Goal: Information Seeking & Learning: Learn about a topic

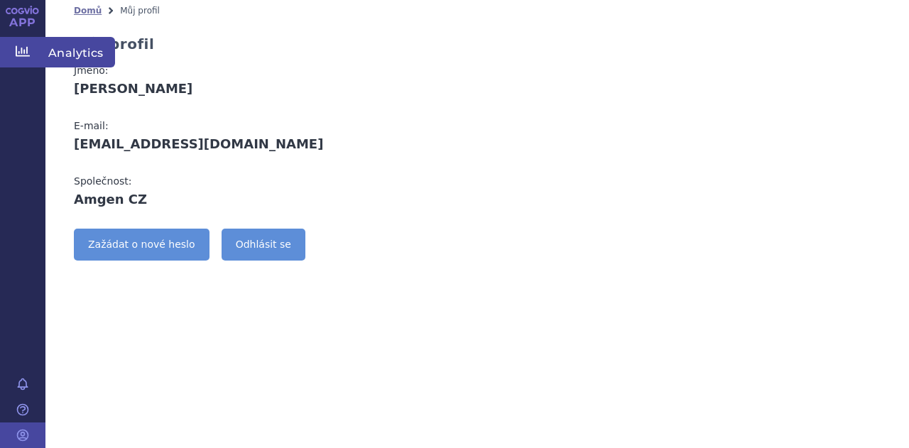
click at [20, 49] on icon at bounding box center [23, 51] width 14 height 14
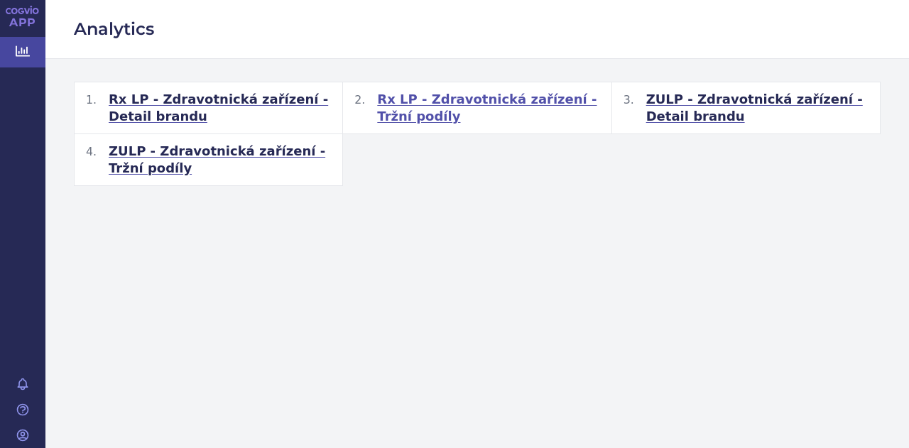
click at [489, 104] on span "Rx LP - Zdravotnická zařízení - Tržní podíly" at bounding box center [488, 108] width 222 height 34
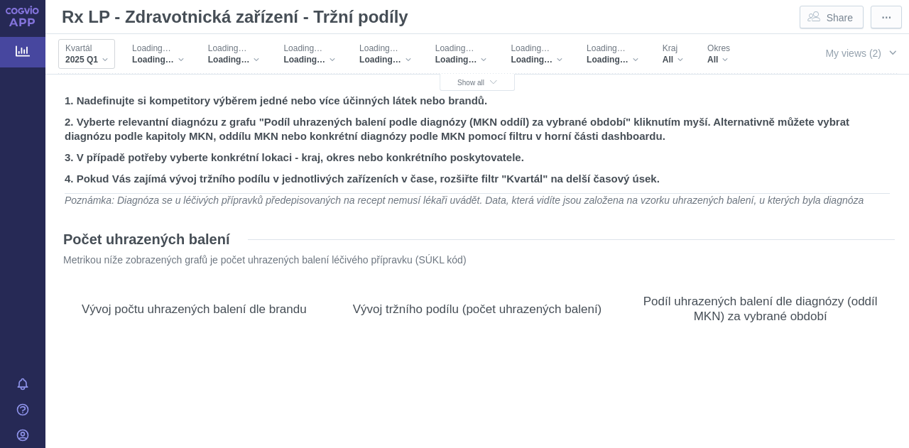
click at [104, 61] on div "2025 Q1" at bounding box center [86, 59] width 43 height 11
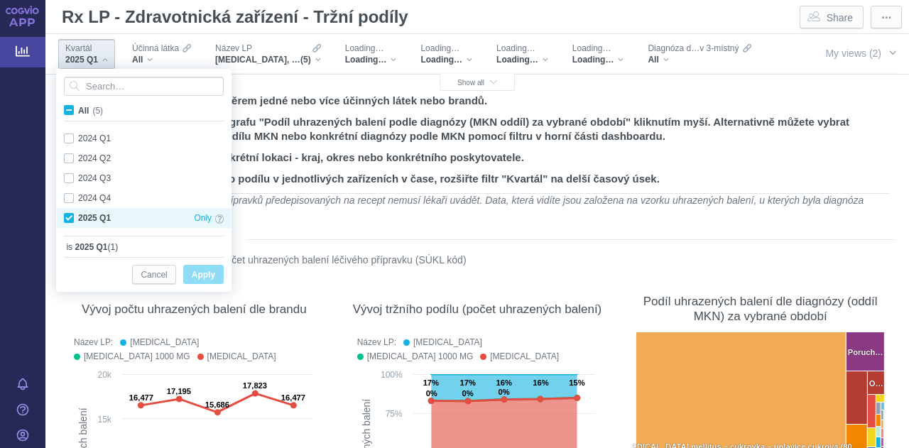
click at [70, 217] on div "2025 Q1 Only" at bounding box center [144, 218] width 174 height 20
checkbox input "false"
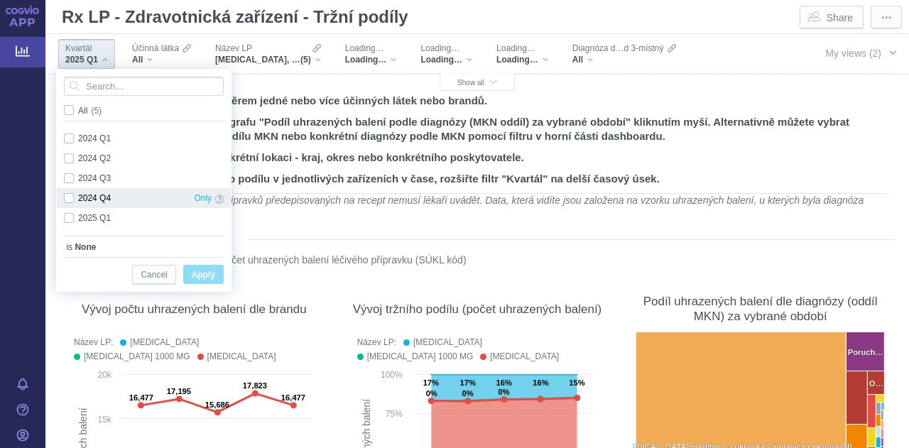
click at [70, 200] on div "2024 Q4 Only" at bounding box center [144, 198] width 174 height 20
checkbox input "true"
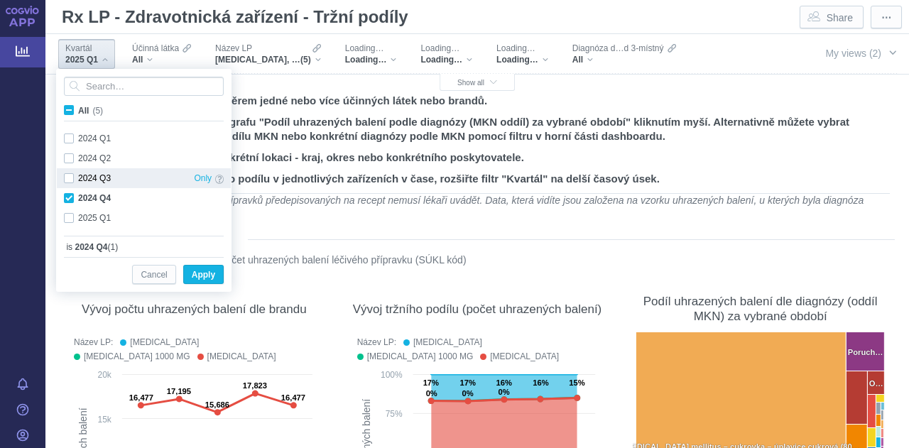
click at [70, 180] on div "2024 Q3 Only" at bounding box center [144, 178] width 174 height 20
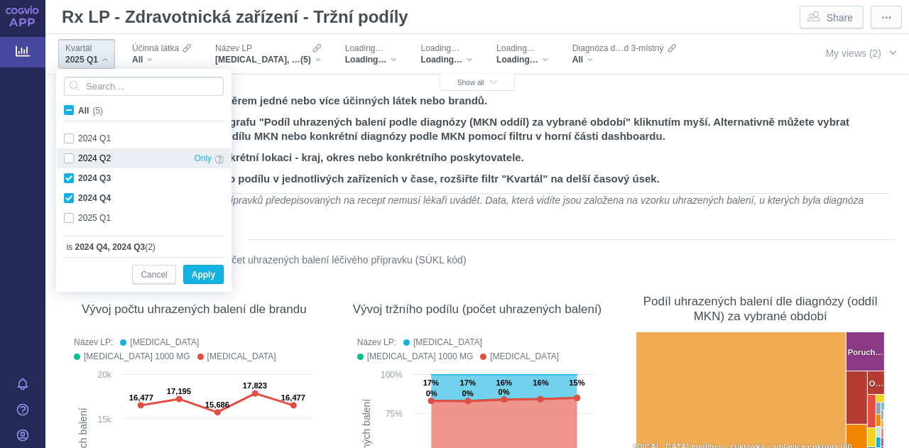
checkbox input "true"
click at [71, 158] on div "2024 Q2 Only" at bounding box center [144, 158] width 174 height 20
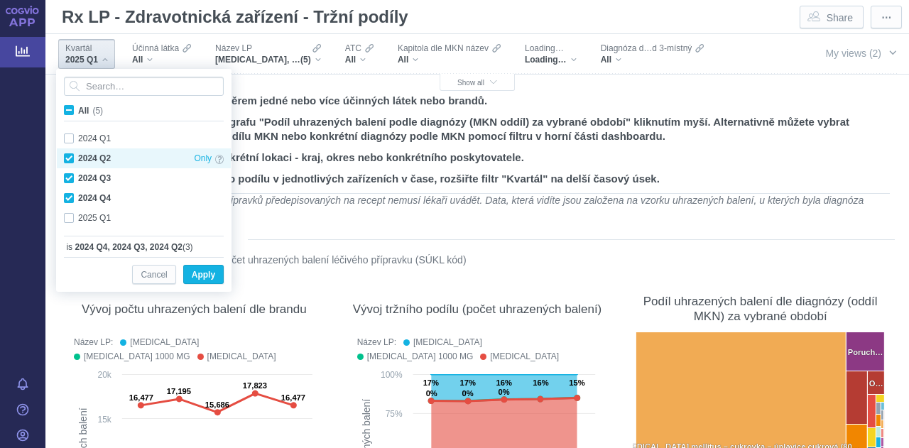
checkbox input "true"
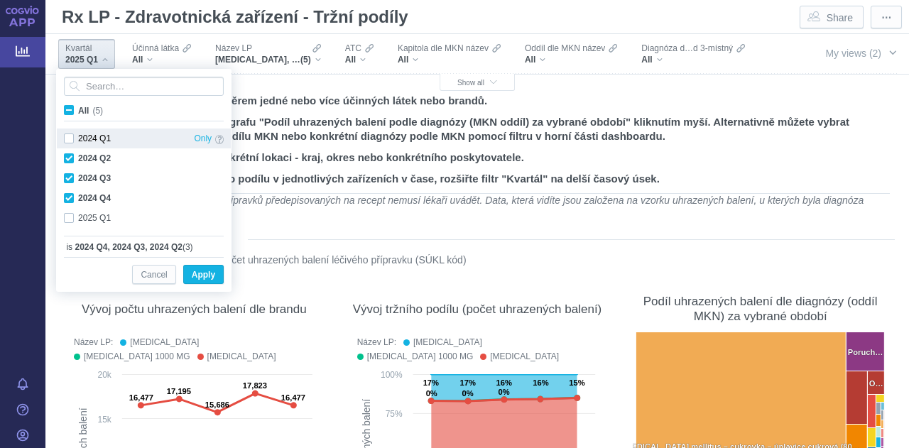
click at [70, 140] on div "2024 Q1 Only" at bounding box center [144, 139] width 174 height 20
checkbox input "true"
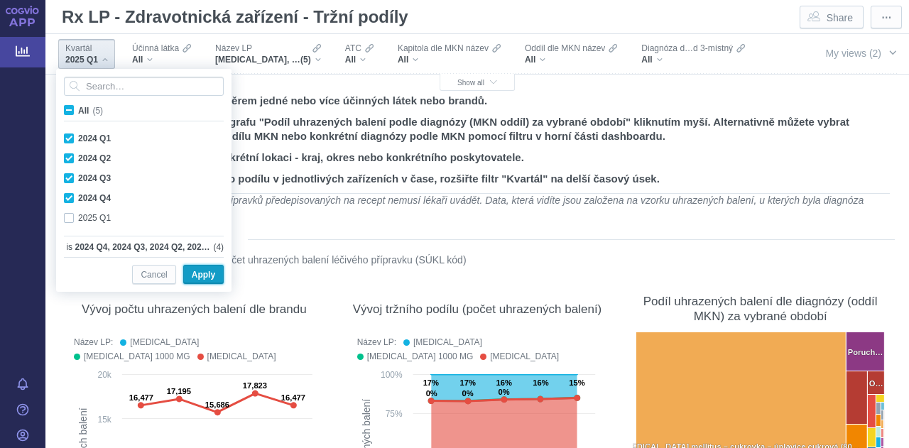
click at [195, 276] on span "Apply" at bounding box center [203, 275] width 23 height 18
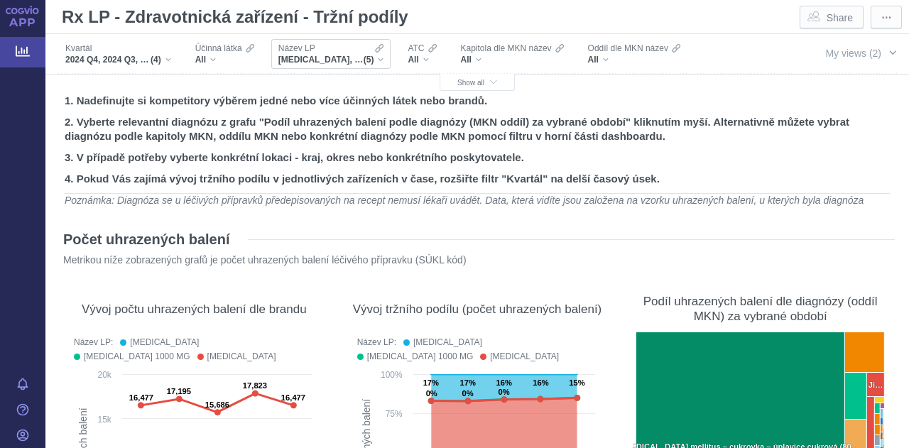
click at [374, 58] on div "GLUCOPHAGE, GLUCOPHAGE 1000 MG, GLUCOPHAGE XR, METFOGAMMA, METFOGAMMA 500 (5)" at bounding box center [331, 59] width 106 height 11
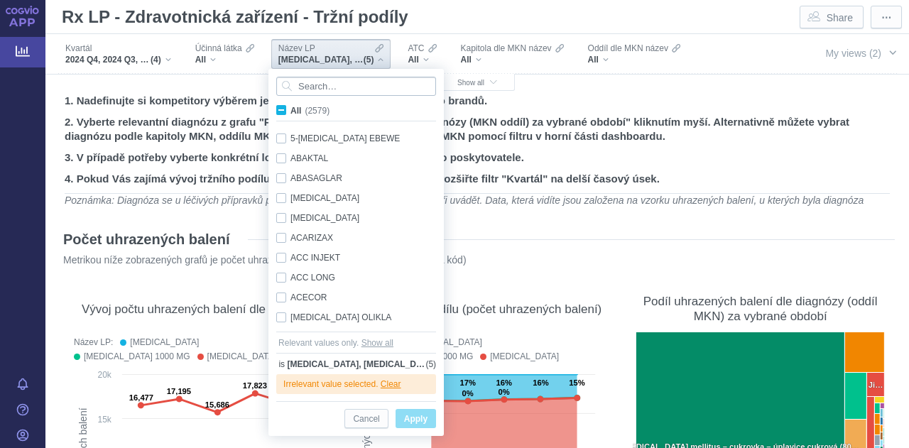
click at [322, 89] on input "Search attribute values" at bounding box center [356, 86] width 160 height 19
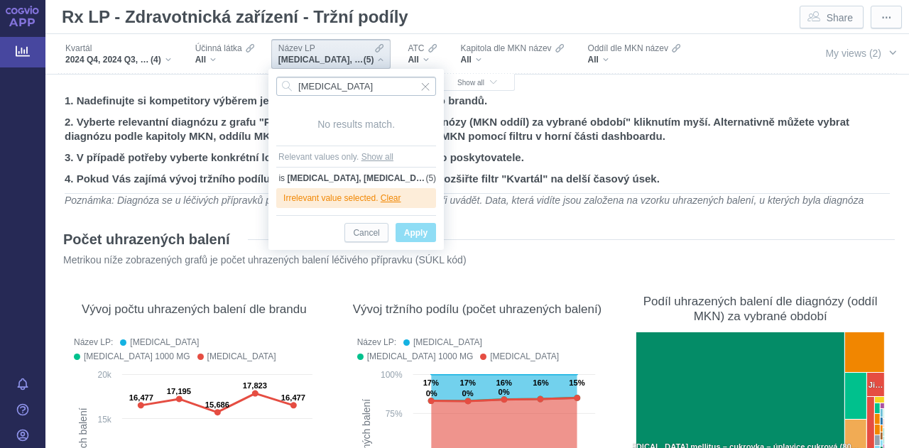
click at [350, 87] on input "[MEDICAL_DATA]" at bounding box center [356, 86] width 160 height 19
type input "kypro"
click at [365, 229] on span "Cancel" at bounding box center [366, 233] width 26 height 18
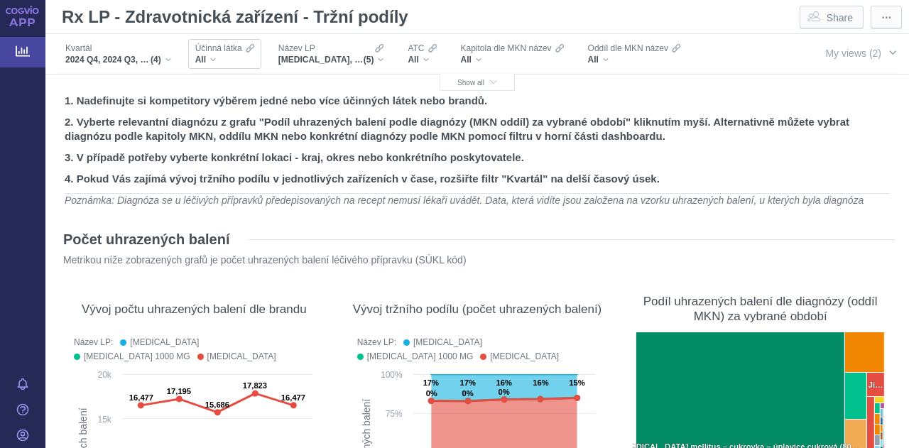
click at [215, 64] on div "All" at bounding box center [224, 59] width 59 height 11
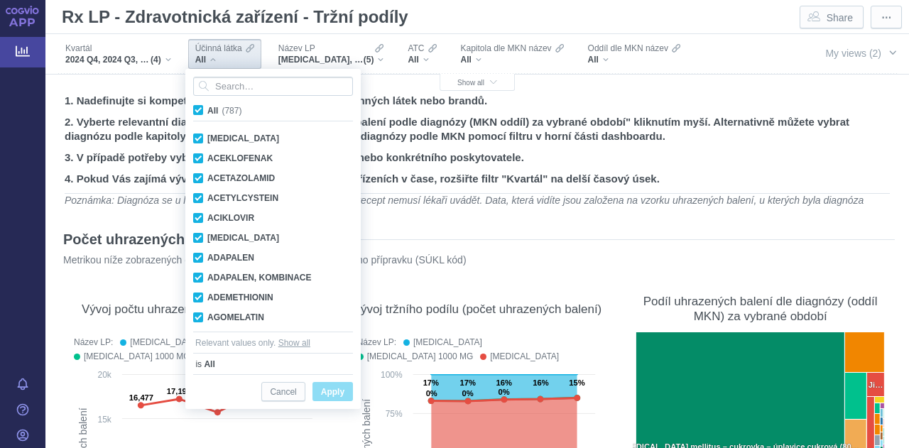
click at [215, 64] on div "All" at bounding box center [224, 59] width 59 height 11
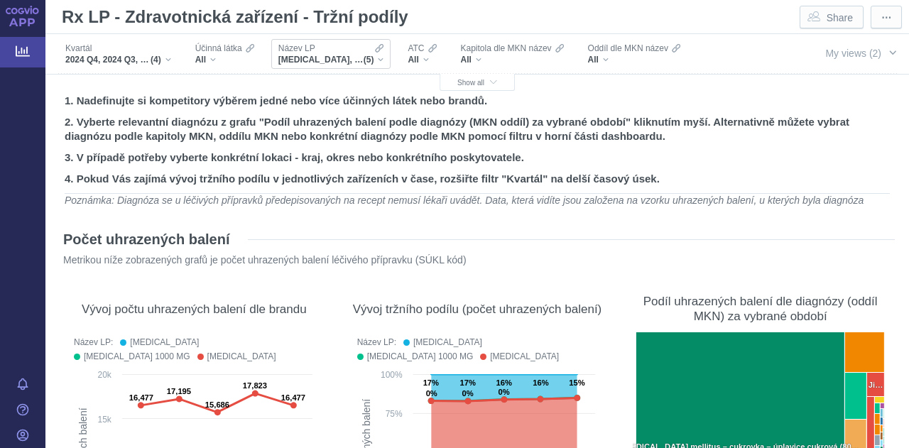
click at [308, 50] on span "Název LP" at bounding box center [296, 48] width 37 height 11
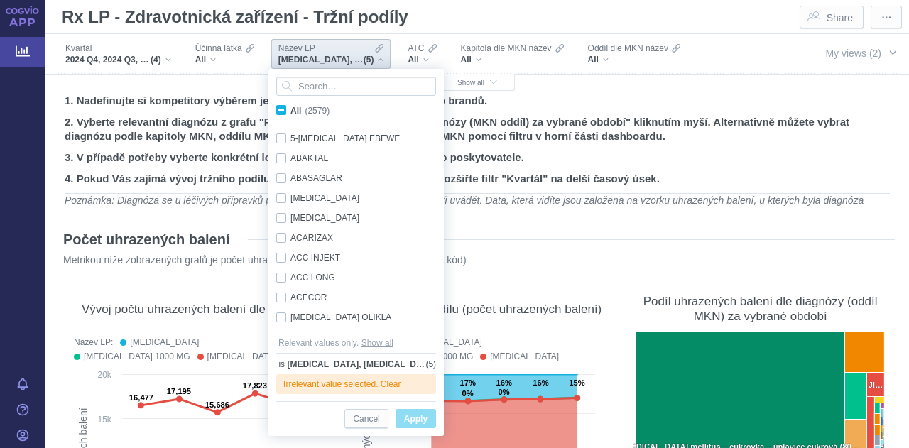
click at [291, 107] on span "All (2579)" at bounding box center [310, 111] width 39 height 10
click at [291, 107] on input "All (2579)" at bounding box center [295, 107] width 9 height 9
checkbox input "true"
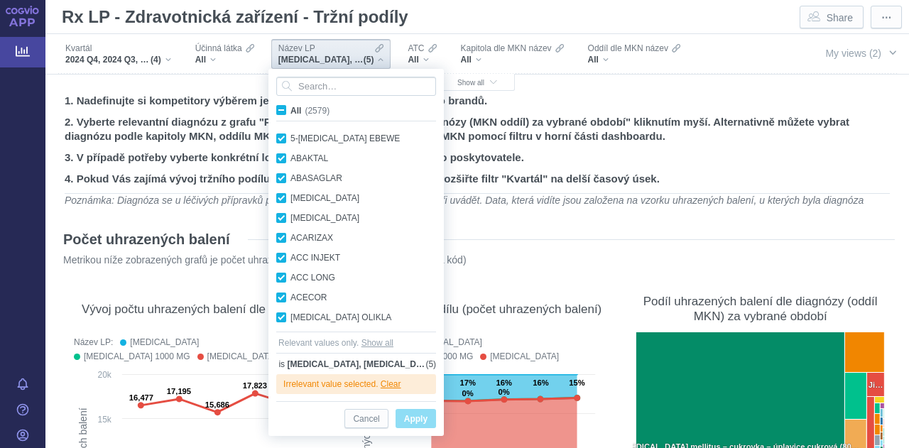
checkbox input "true"
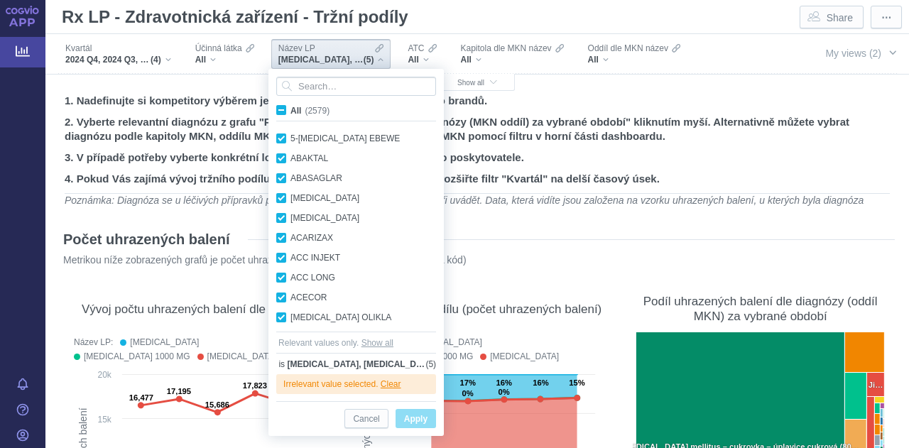
checkbox input "true"
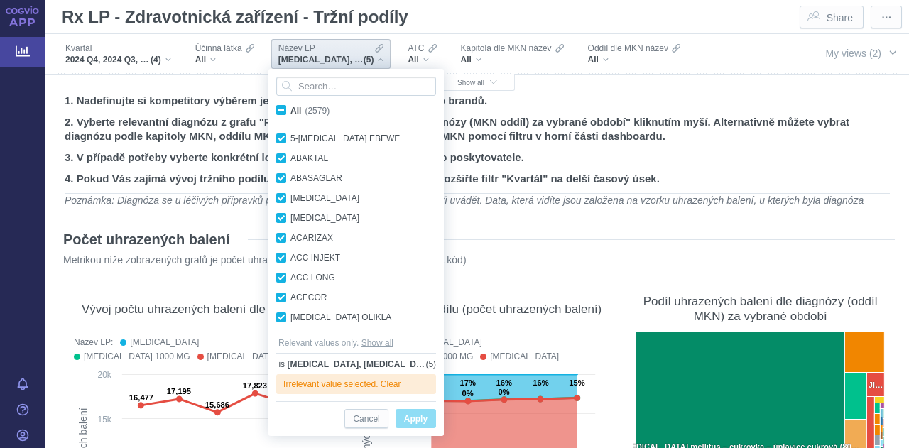
checkbox input "true"
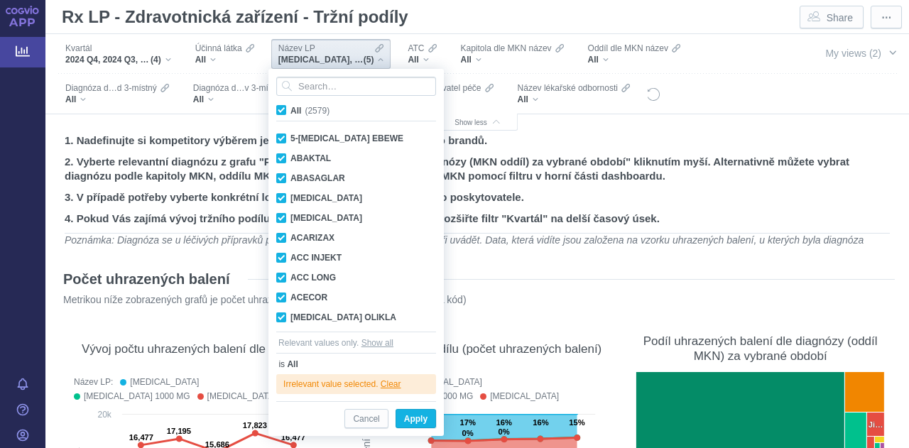
click at [291, 110] on span "All (2579)" at bounding box center [310, 111] width 39 height 10
click at [291, 110] on input "All (2579)" at bounding box center [295, 107] width 9 height 9
checkbox input "false"
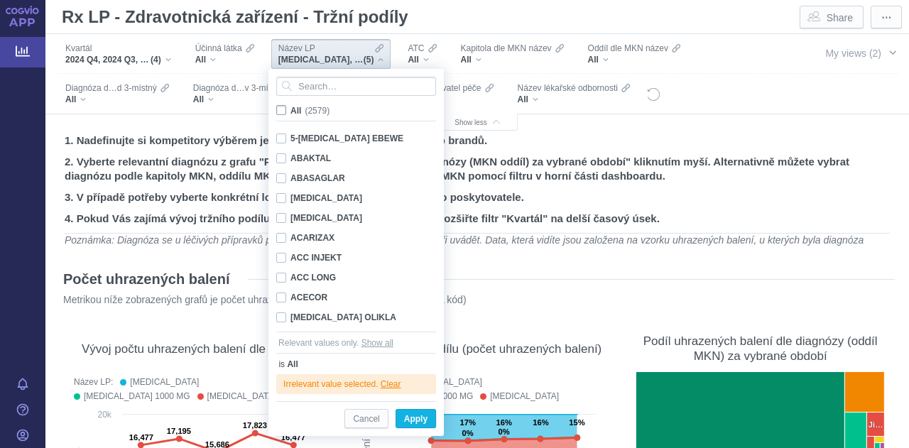
checkbox input "false"
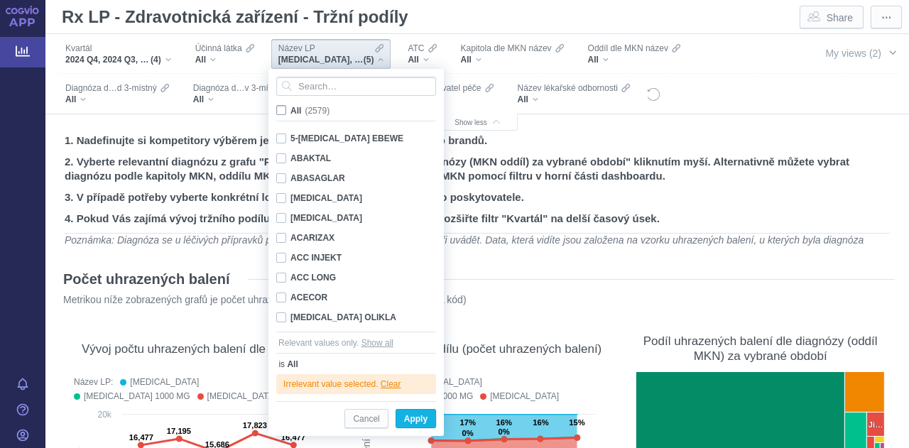
checkbox input "false"
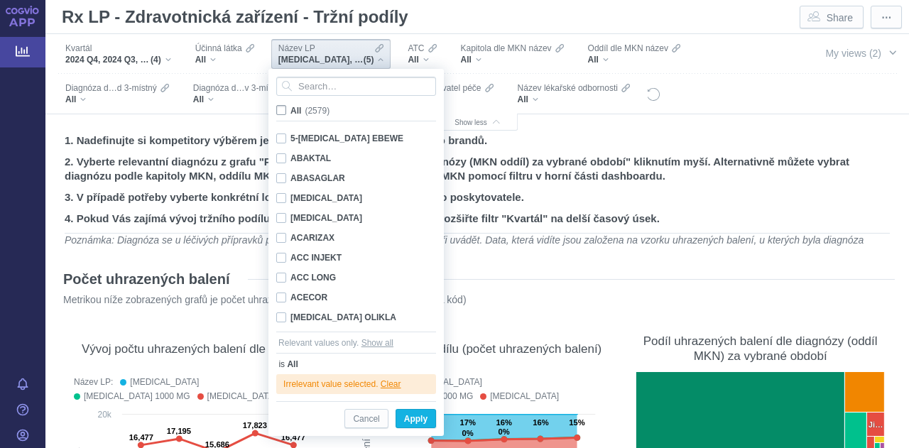
checkbox input "false"
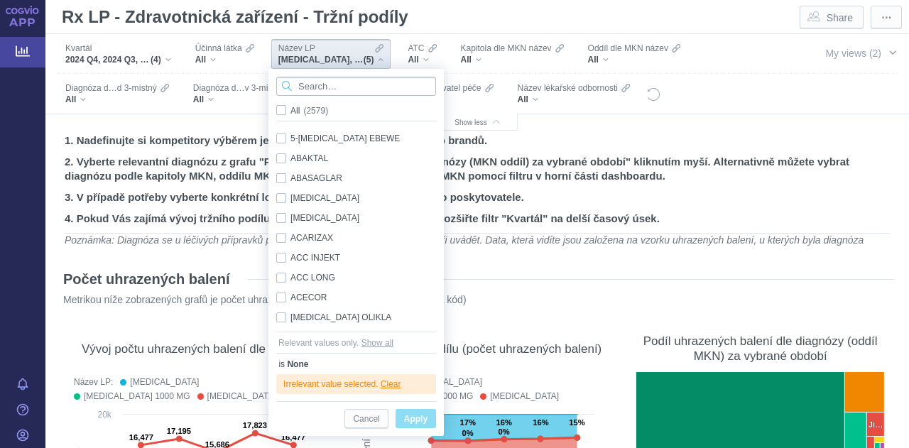
click at [304, 85] on input "Search attribute values" at bounding box center [356, 86] width 160 height 19
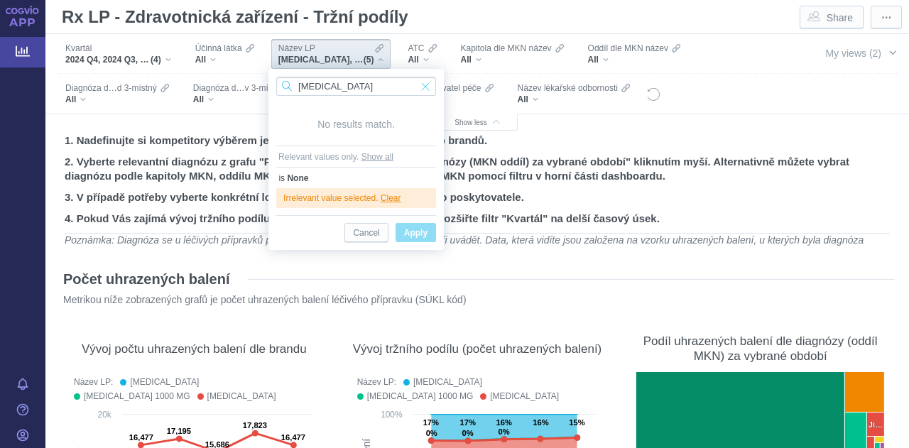
type input "[MEDICAL_DATA]"
click at [428, 89] on span "Input clear" at bounding box center [426, 86] width 10 height 19
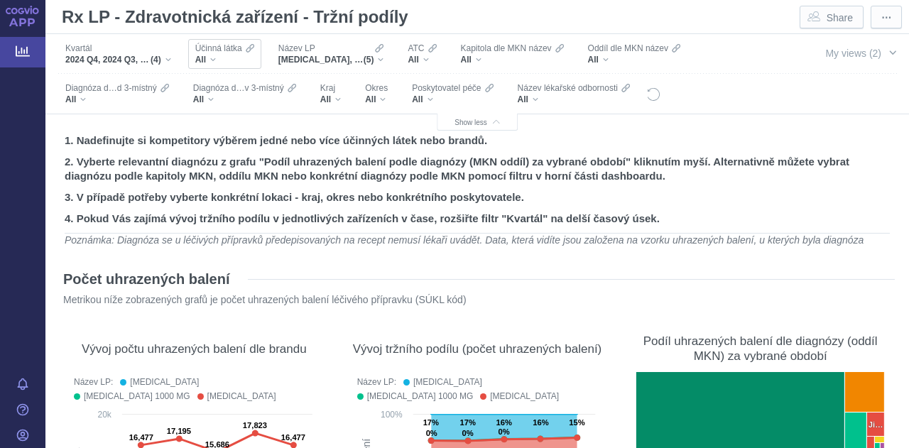
click at [216, 62] on div "All" at bounding box center [224, 59] width 59 height 11
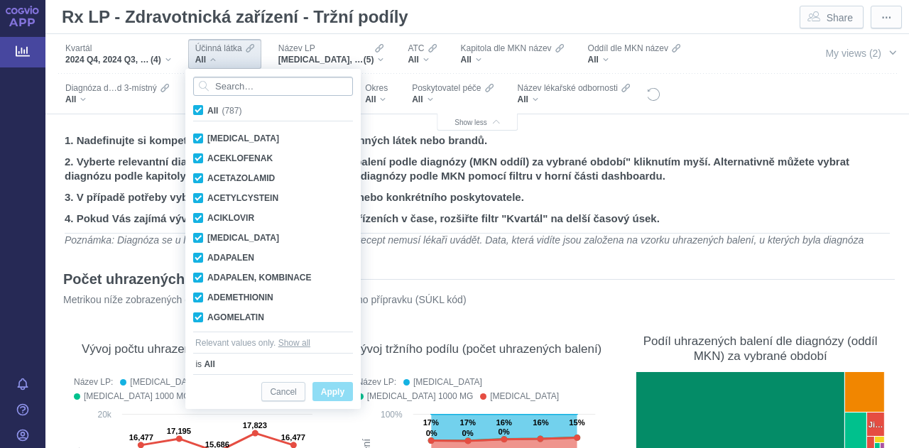
click at [224, 86] on input "Search attribute values" at bounding box center [273, 86] width 160 height 19
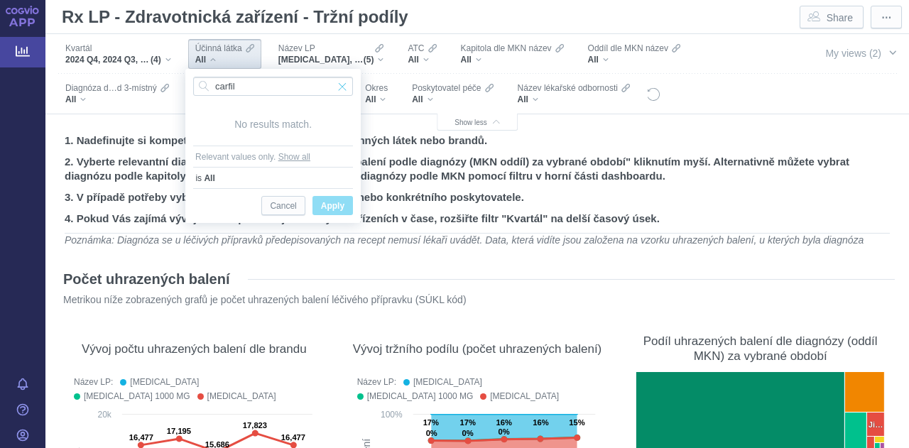
type input "carfil"
click at [340, 89] on span "Input clear" at bounding box center [342, 86] width 10 height 19
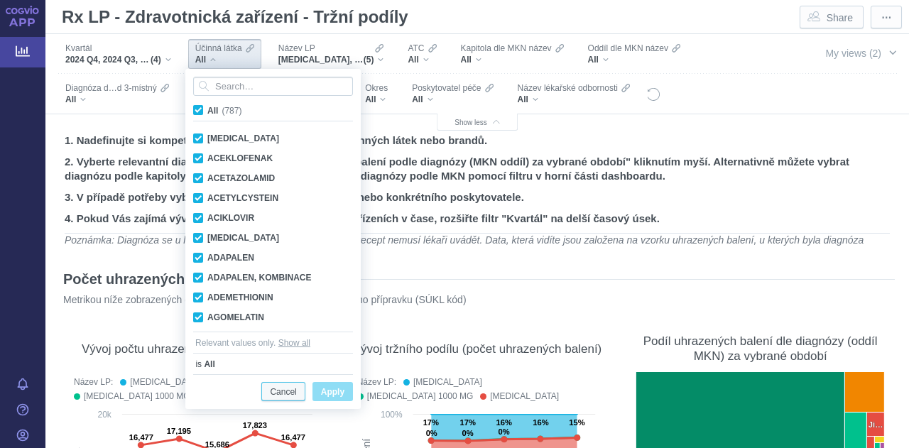
click at [288, 394] on span "Cancel" at bounding box center [283, 393] width 26 height 18
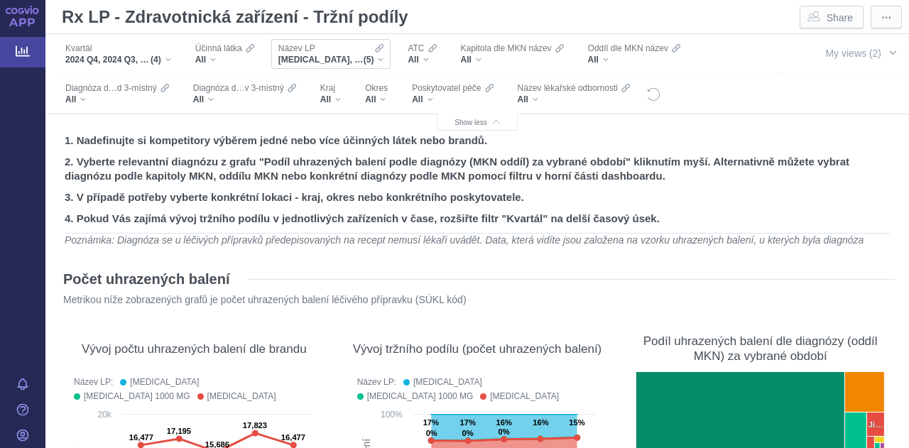
click at [385, 60] on div "Název LP GLUCOPHAGE, GLUCOPHAGE 1000 MG, GLUCOPHAGE XR, METFOGAMMA, METFOGAMMA …" at bounding box center [331, 54] width 120 height 30
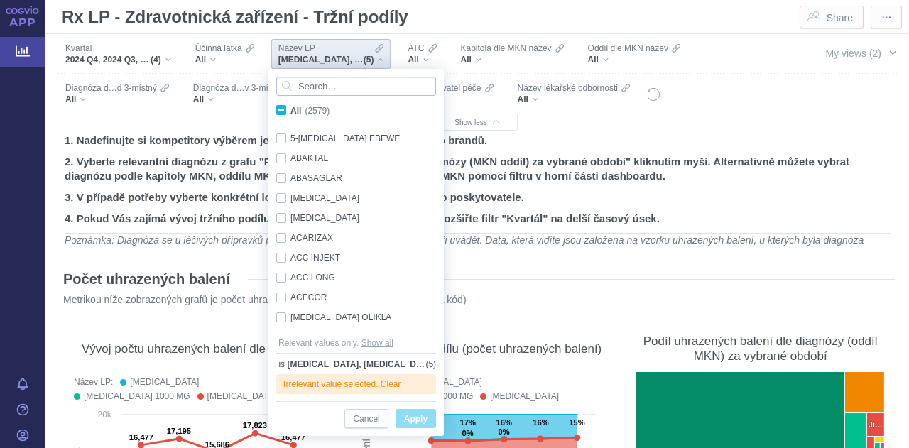
click at [349, 85] on input "Search attribute values" at bounding box center [356, 86] width 160 height 19
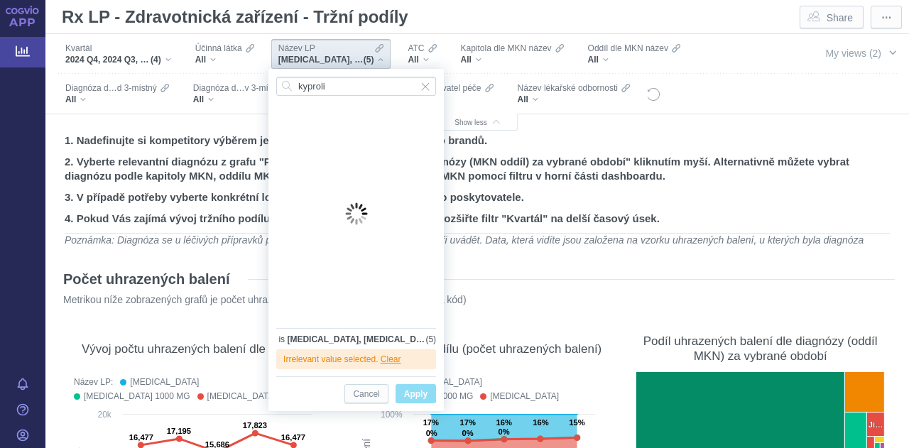
type input "[MEDICAL_DATA]"
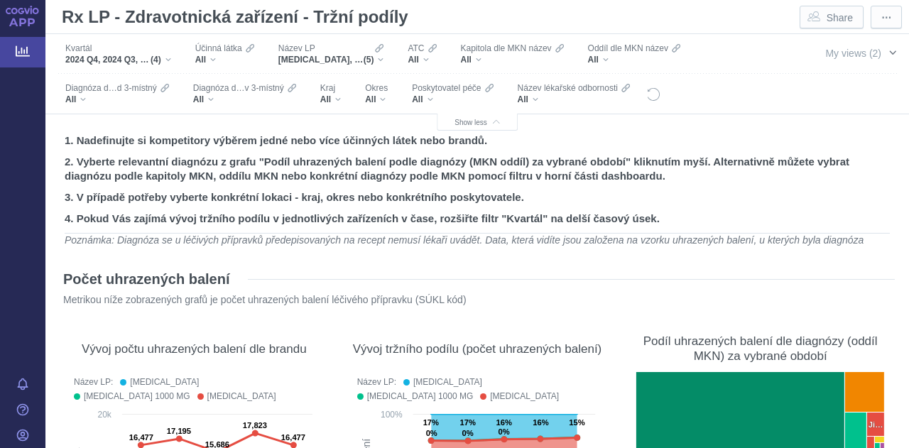
click at [887, 53] on span "button" at bounding box center [892, 52] width 11 height 11
click at [380, 64] on div "GLUCOPHAGE, GLUCOPHAGE 1000 MG, GLUCOPHAGE XR, METFOGAMMA, METFOGAMMA 500 (5)" at bounding box center [331, 59] width 106 height 11
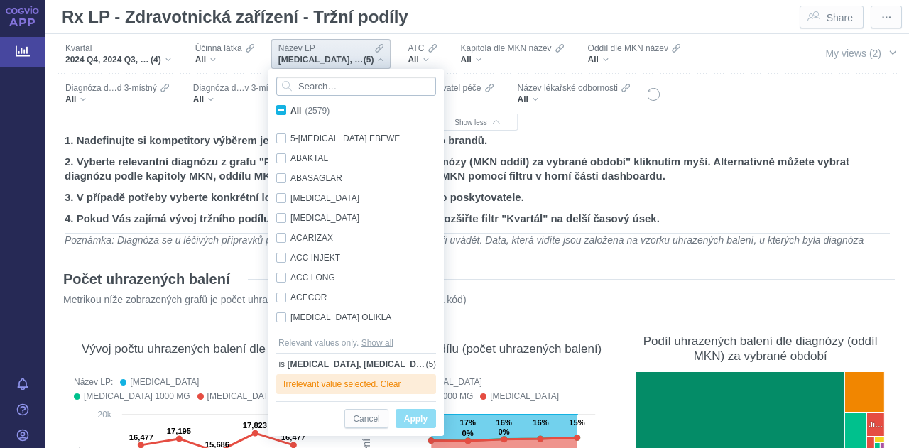
click at [330, 87] on input "Search attribute values" at bounding box center [356, 86] width 160 height 19
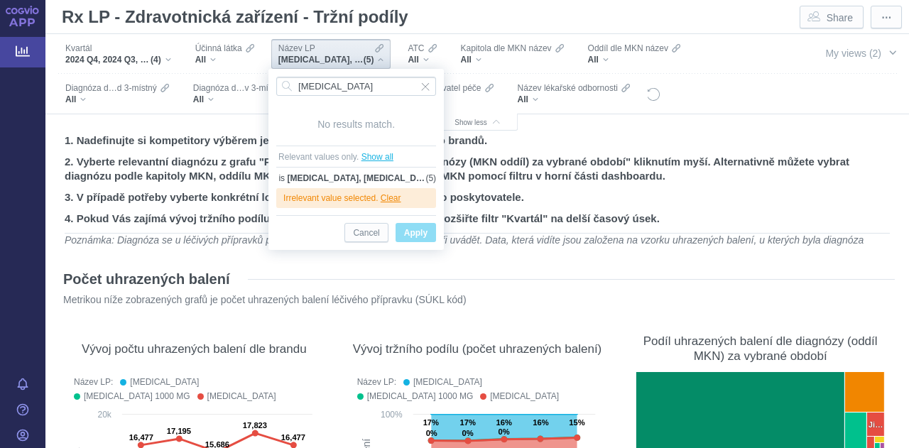
type input "[MEDICAL_DATA]"
click at [372, 156] on button "Show all" at bounding box center [378, 157] width 32 height 14
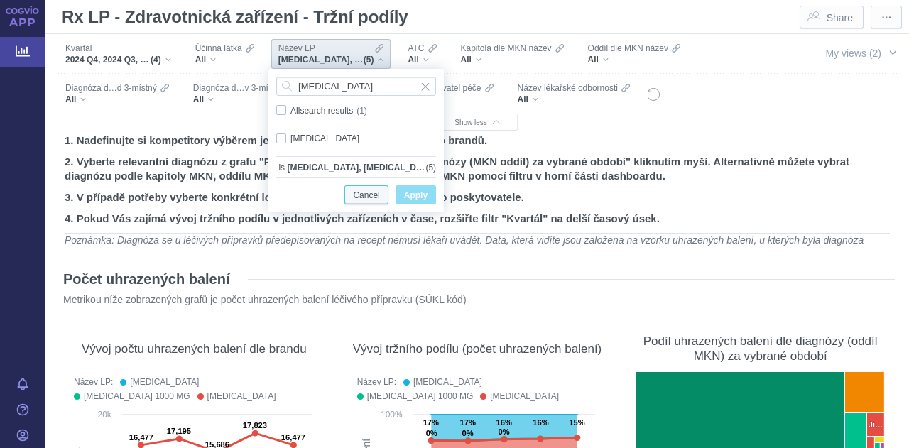
click at [364, 193] on span "Cancel" at bounding box center [366, 196] width 26 height 18
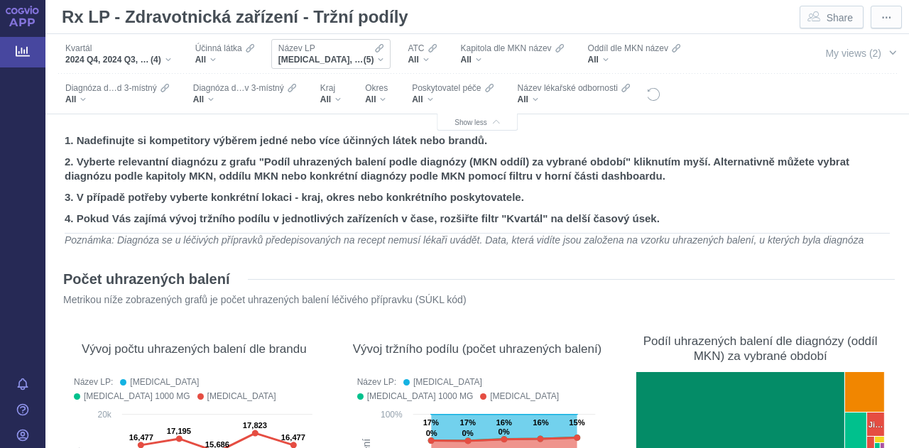
click at [384, 65] on div "Název LP GLUCOPHAGE, GLUCOPHAGE 1000 MG, GLUCOPHAGE XR, METFOGAMMA, METFOGAMMA …" at bounding box center [331, 54] width 120 height 30
click at [837, 50] on span "My views (2)" at bounding box center [853, 53] width 56 height 11
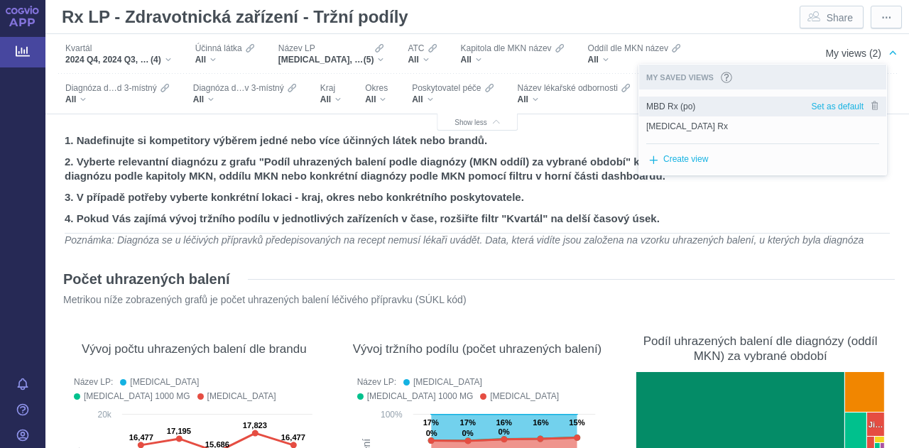
click at [666, 107] on span "MBD Rx (po)" at bounding box center [670, 106] width 49 height 13
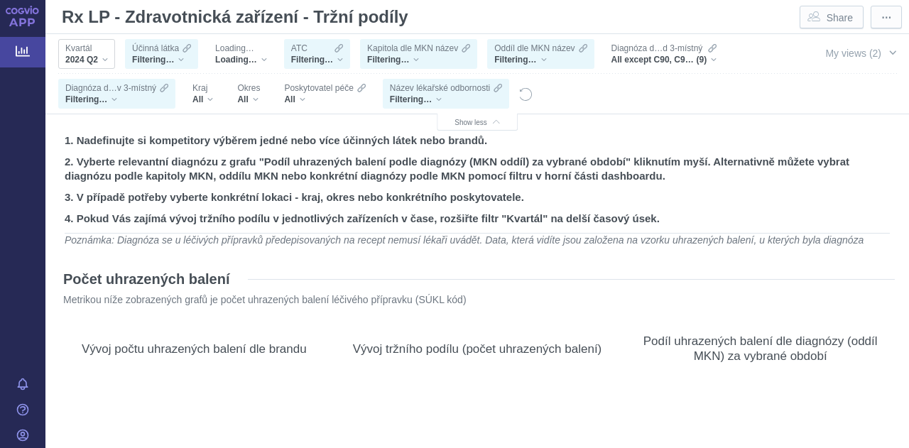
click at [102, 59] on div "2024 Q2" at bounding box center [86, 59] width 43 height 11
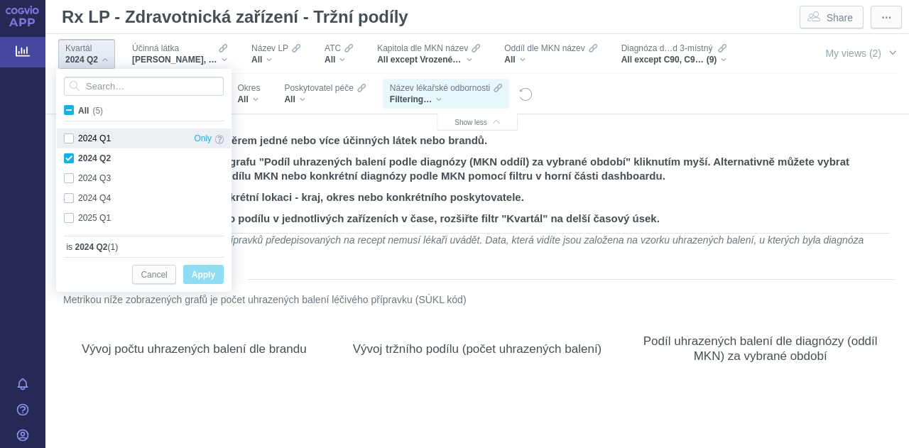
click at [71, 139] on div "2024 Q1 Only" at bounding box center [144, 139] width 174 height 20
checkbox input "true"
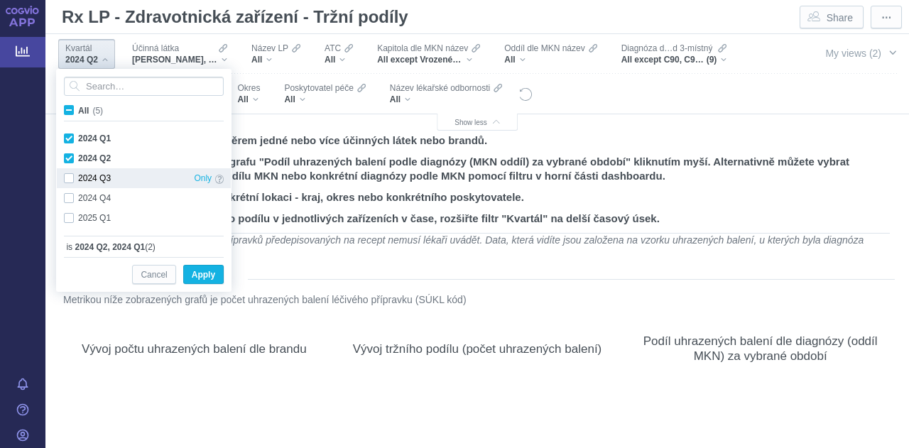
drag, startPoint x: 68, startPoint y: 175, endPoint x: 69, endPoint y: 192, distance: 17.1
click at [68, 176] on div "2024 Q3 Only" at bounding box center [144, 178] width 174 height 20
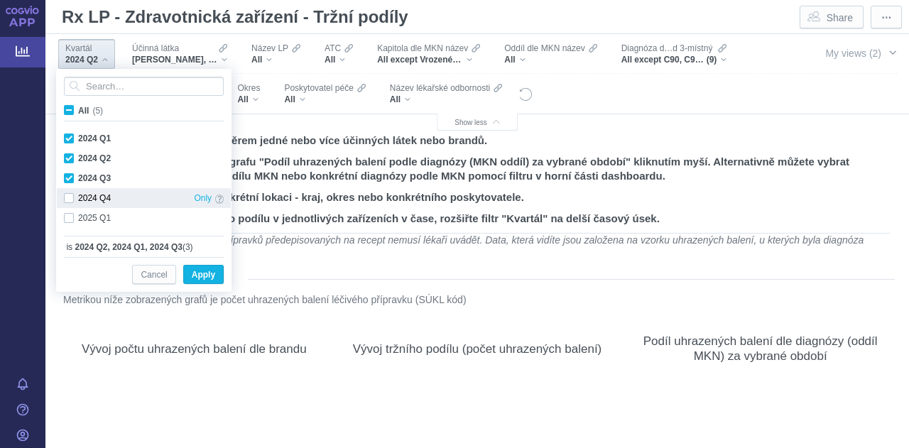
checkbox input "true"
drag, startPoint x: 69, startPoint y: 194, endPoint x: 109, endPoint y: 249, distance: 68.6
click at [69, 195] on div "2024 Q4 Only" at bounding box center [144, 198] width 174 height 20
checkbox input "true"
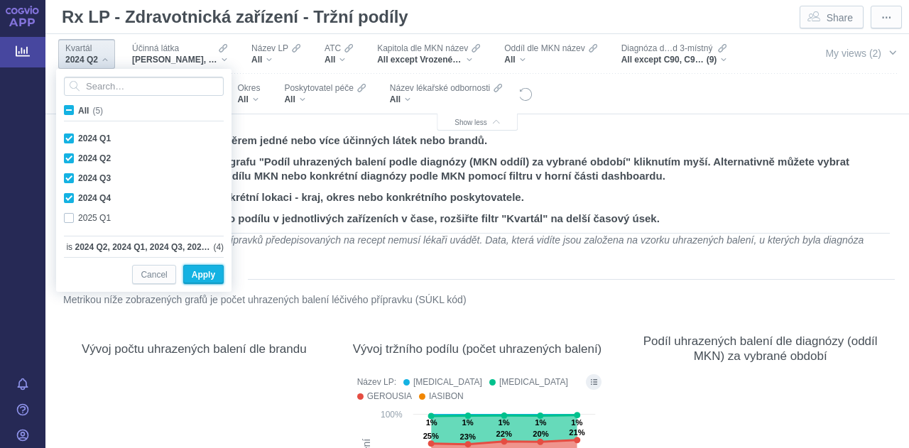
click at [192, 278] on span "Apply" at bounding box center [203, 275] width 23 height 18
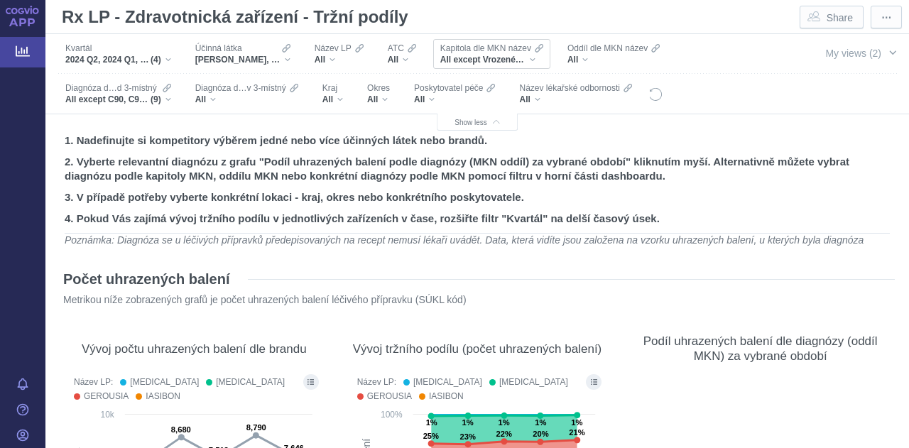
click at [533, 63] on div "All except Vrozené vady, deformace a chromozomální abnormality, Příznaky, znaky…" at bounding box center [491, 59] width 103 height 11
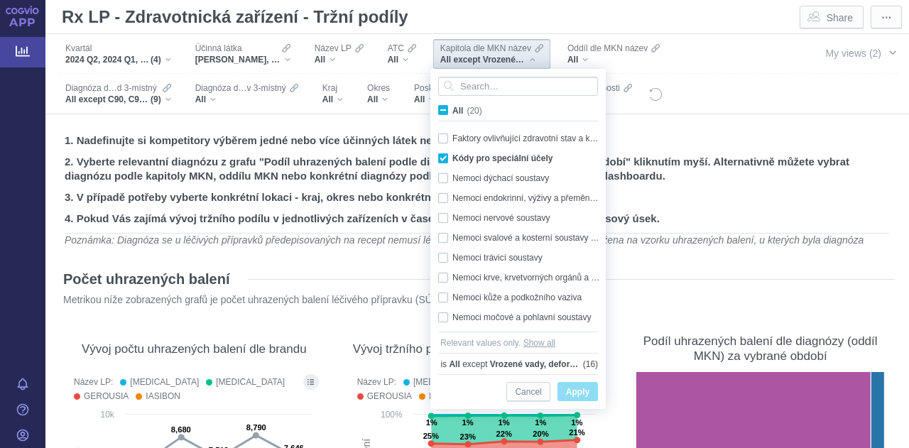
click at [452, 110] on span "All (20)" at bounding box center [467, 111] width 30 height 10
click at [452, 110] on input "All (20)" at bounding box center [456, 107] width 9 height 9
checkbox input "true"
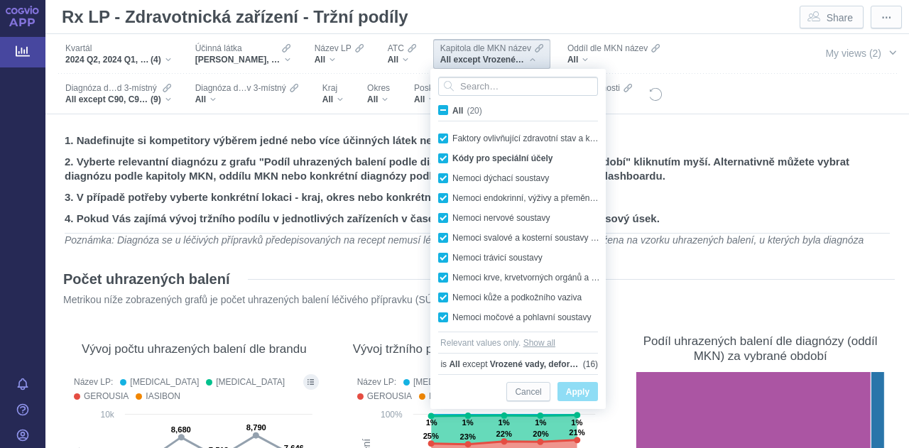
checkbox input "true"
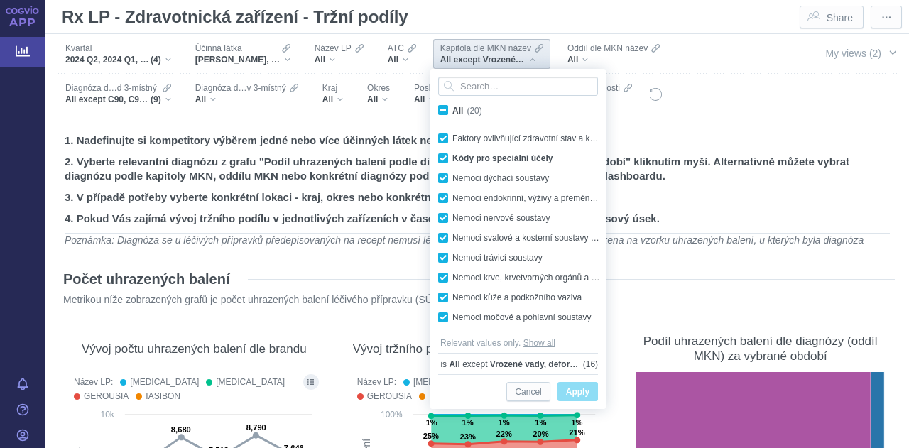
checkbox input "true"
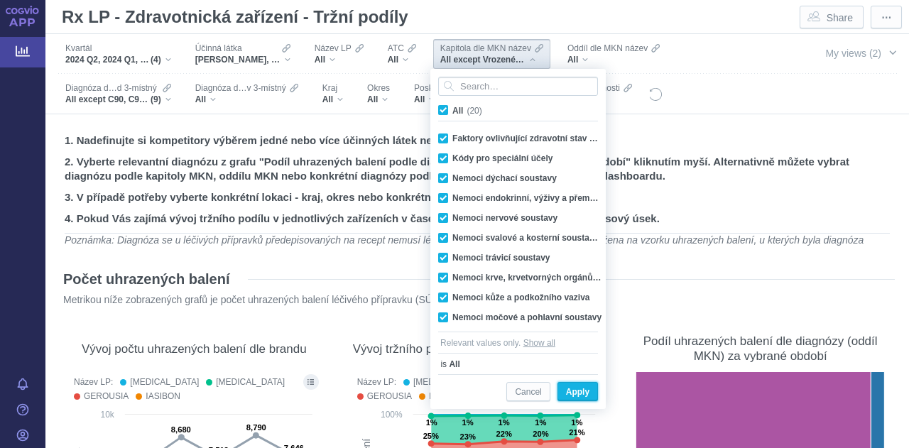
click at [567, 396] on span "Apply" at bounding box center [577, 393] width 23 height 18
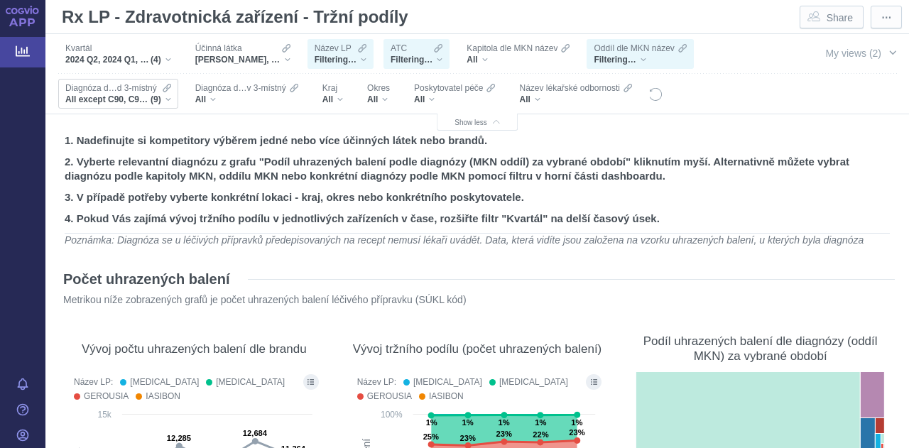
click at [167, 102] on div "All except C90, C91, D10, D12, D22, D35, D38, D40, D47 (9)" at bounding box center [118, 99] width 106 height 11
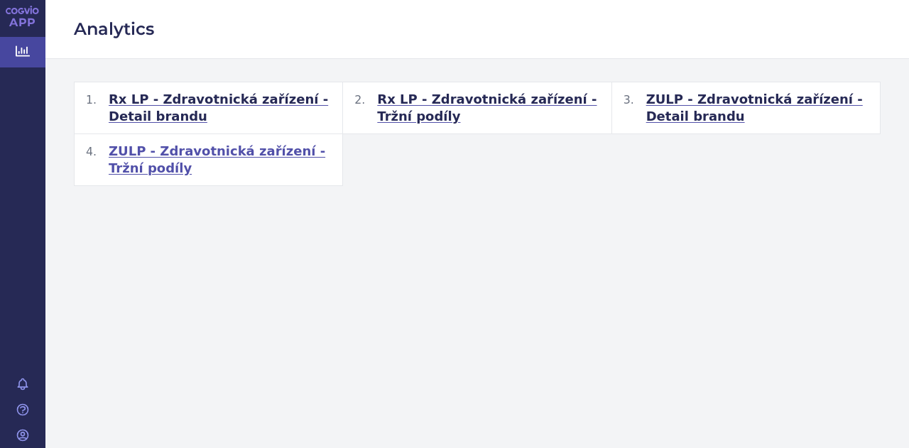
click at [186, 156] on span "ZULP - Zdravotnická zařízení - Tržní podíly" at bounding box center [220, 160] width 222 height 34
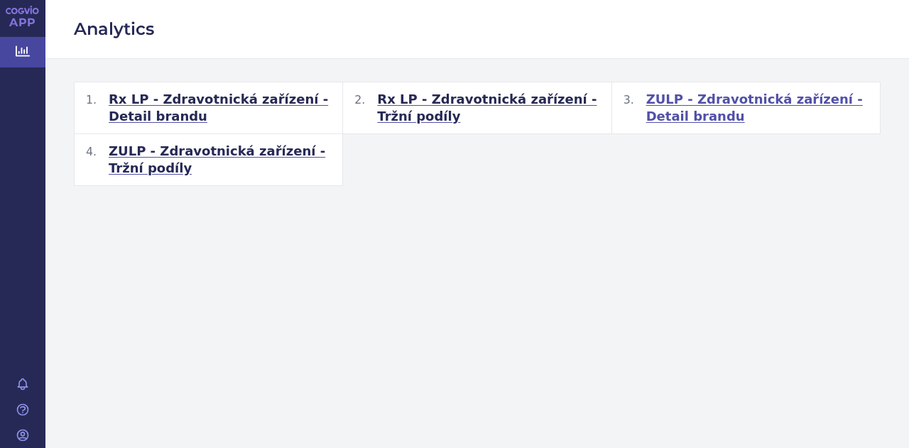
click at [734, 107] on span "ZULP - Zdravotnická zařízení - Detail brandu" at bounding box center [757, 108] width 222 height 34
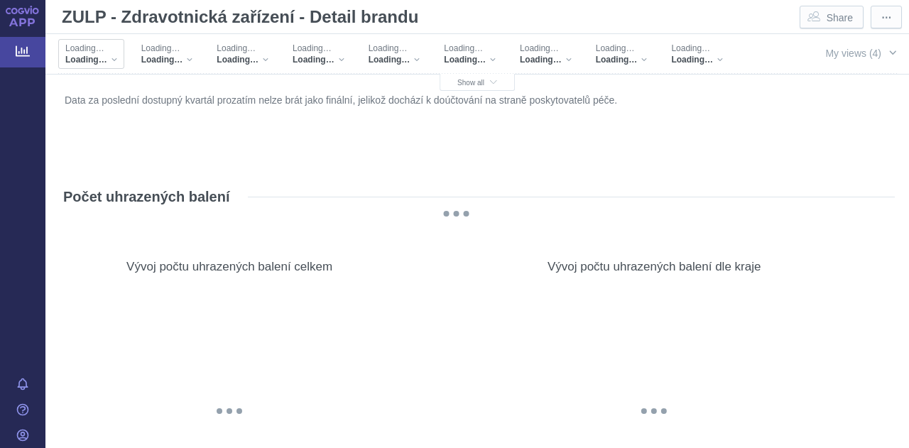
click at [115, 61] on div "Loading…" at bounding box center [91, 59] width 52 height 11
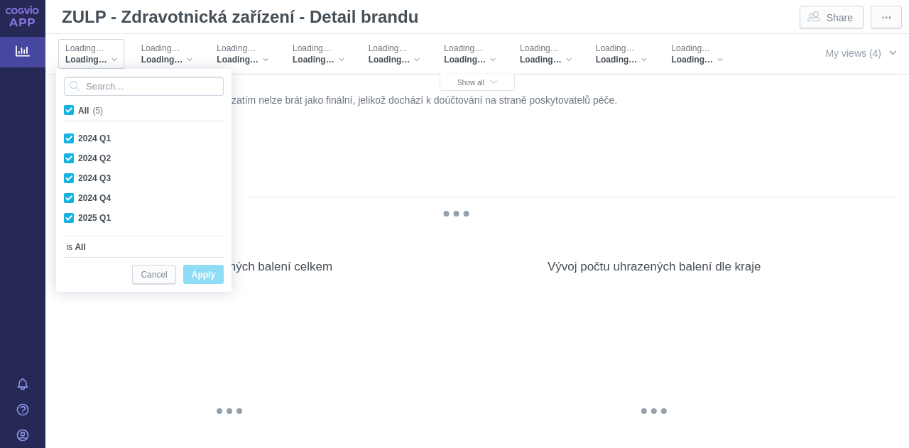
click at [115, 61] on div "Loading…" at bounding box center [91, 59] width 52 height 11
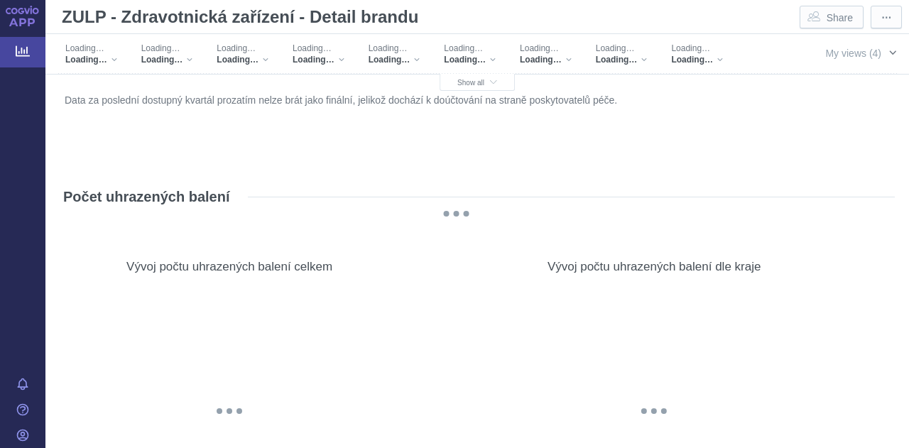
click at [887, 50] on span "button" at bounding box center [892, 52] width 11 height 11
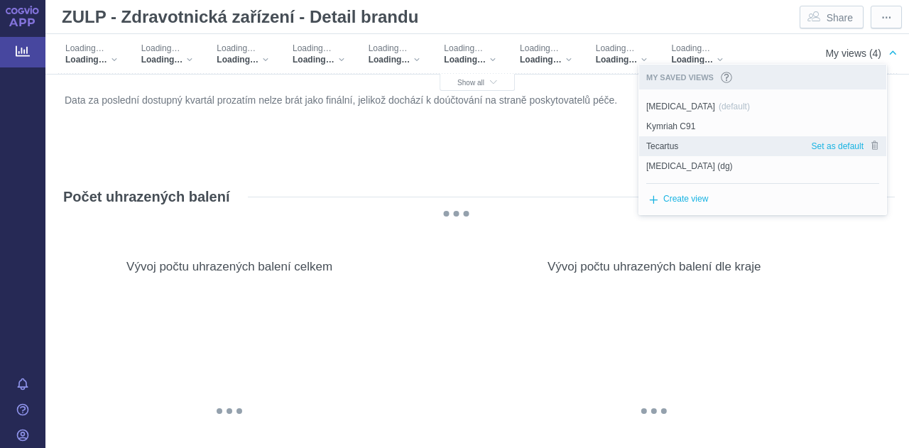
click at [670, 140] on span "Tecartus" at bounding box center [662, 146] width 32 height 13
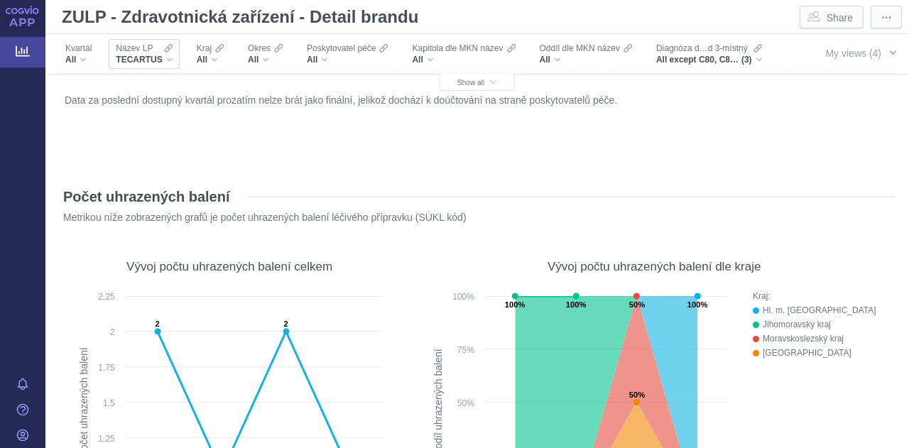
click at [167, 62] on div "TECARTUS" at bounding box center [144, 59] width 56 height 11
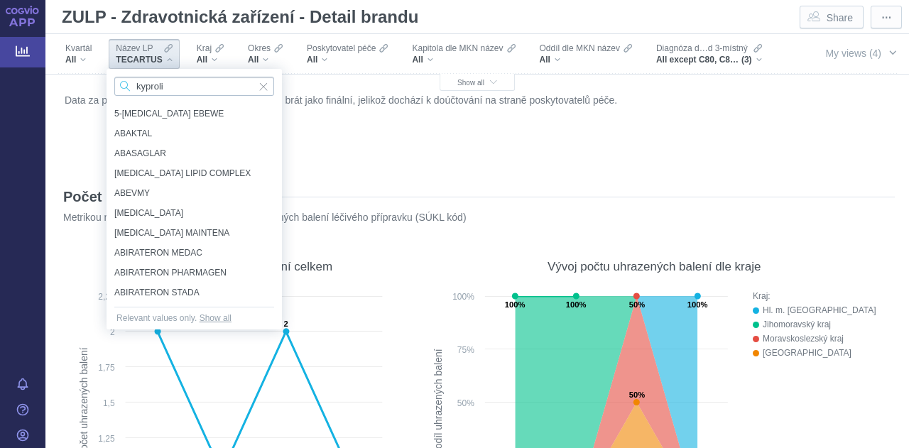
type input "[MEDICAL_DATA]"
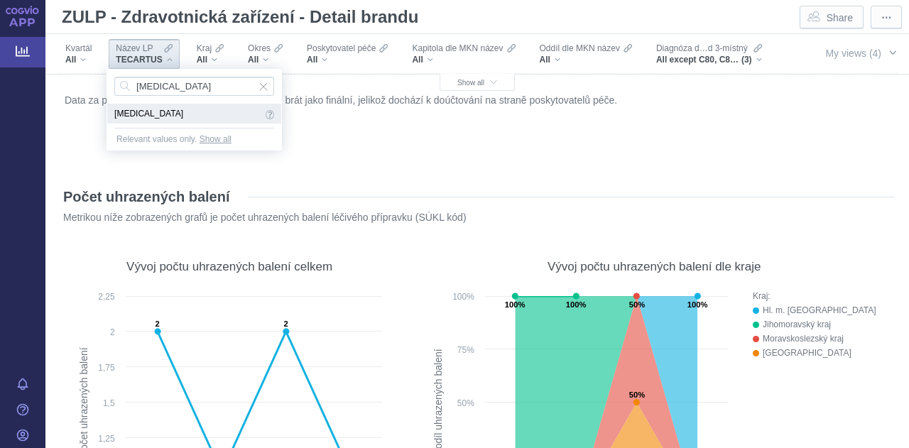
click at [155, 112] on span "[MEDICAL_DATA]" at bounding box center [188, 114] width 148 height 16
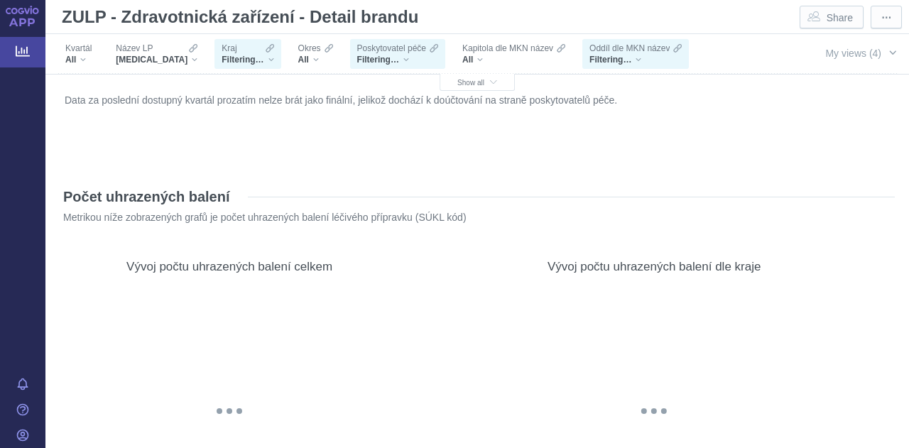
click at [242, 62] on div "Filtering…" at bounding box center [248, 59] width 52 height 11
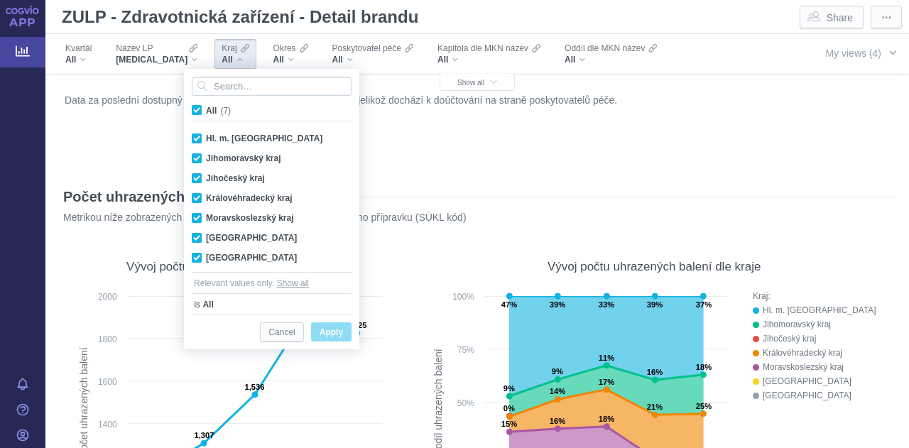
click at [421, 153] on div "Data za poslední dostupný kvartál prozatím nelze brát jako finální, jelikož doc…" at bounding box center [477, 127] width 833 height 75
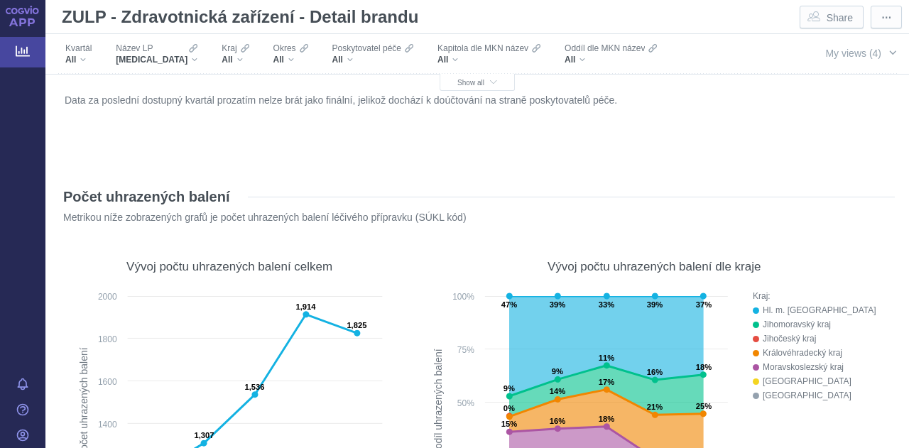
click at [171, 94] on div "All except C80, C83, D70 (3)" at bounding box center [118, 99] width 106 height 11
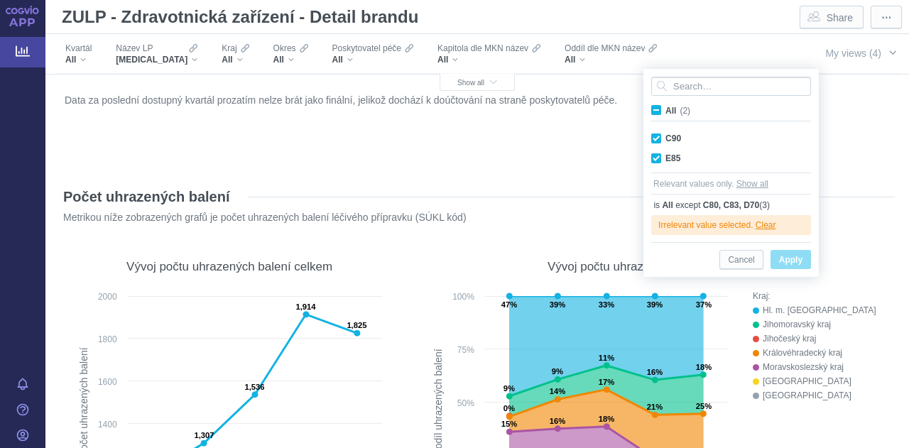
click at [666, 107] on span "All (2)" at bounding box center [678, 111] width 25 height 10
click at [666, 107] on input "All (2)" at bounding box center [670, 107] width 9 height 9
checkbox input "true"
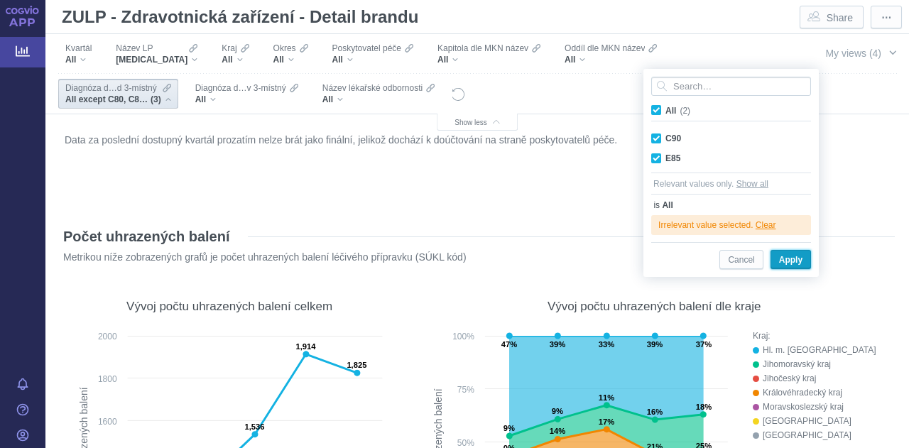
click at [796, 258] on span "Apply" at bounding box center [790, 260] width 23 height 18
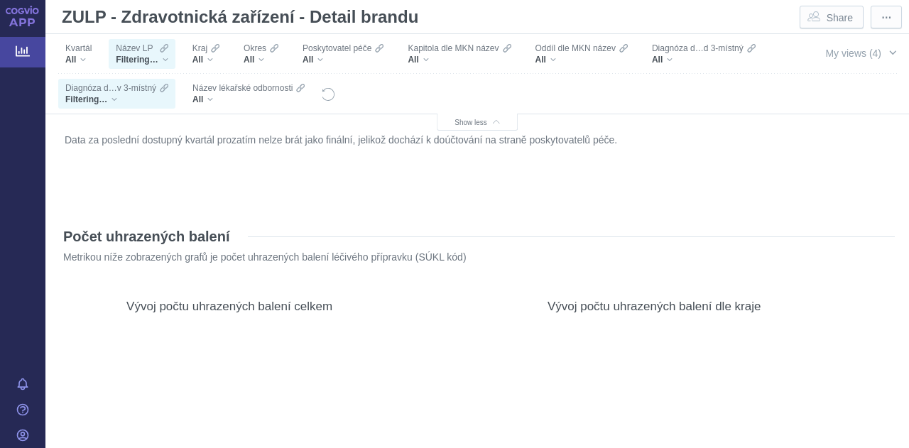
click at [797, 264] on p "Metrikou níže zobrazených grafů je počet uhrazených balení léčivého přípravku (…" at bounding box center [456, 257] width 786 height 13
click at [166, 60] on div "Filtering…" at bounding box center [142, 59] width 52 height 11
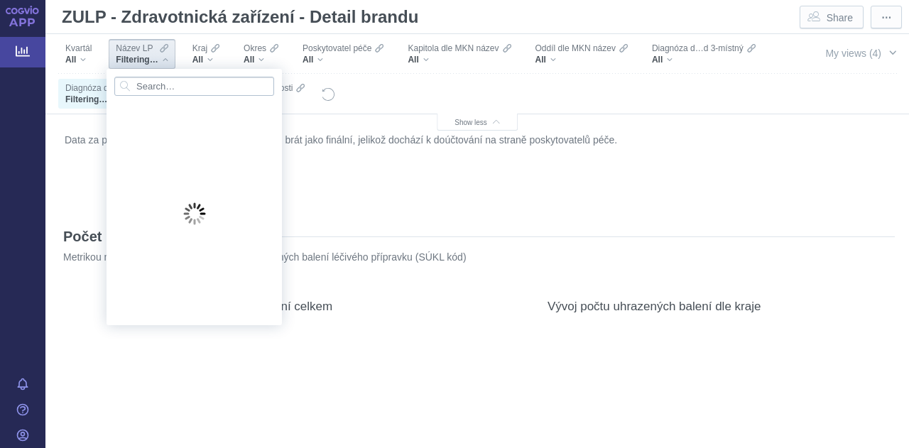
click at [172, 89] on input "Search attribute values" at bounding box center [194, 86] width 160 height 19
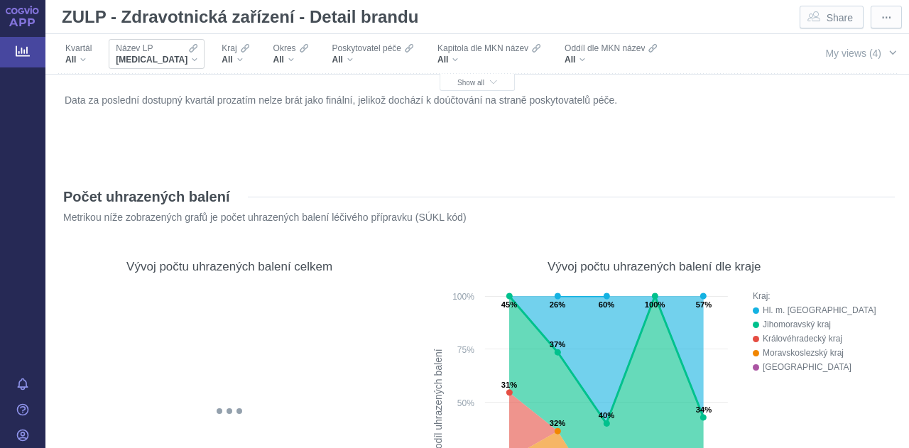
click at [172, 60] on div "[MEDICAL_DATA]" at bounding box center [157, 59] width 82 height 11
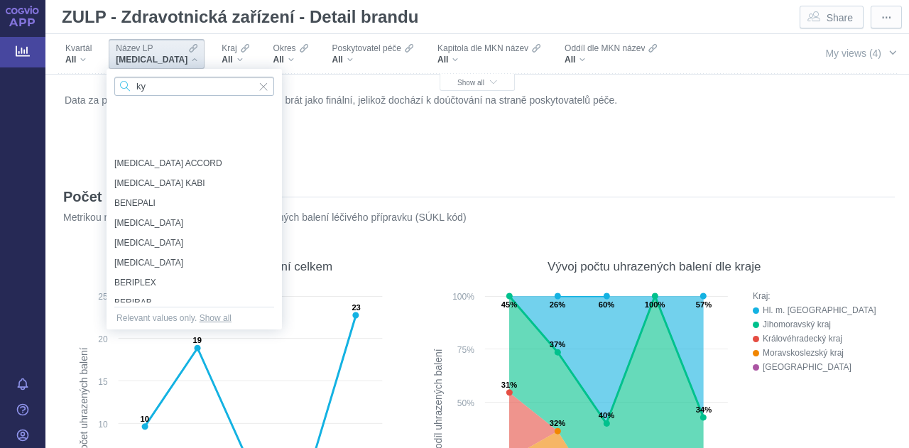
scroll to position [2973, 0]
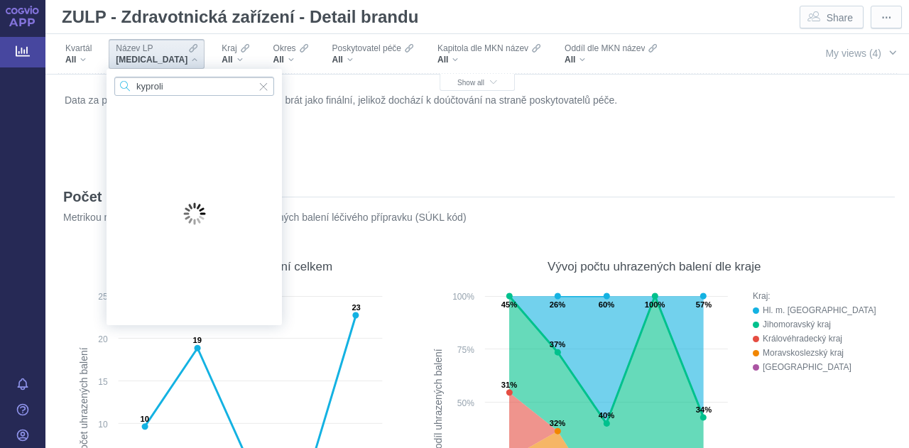
type input "[MEDICAL_DATA]"
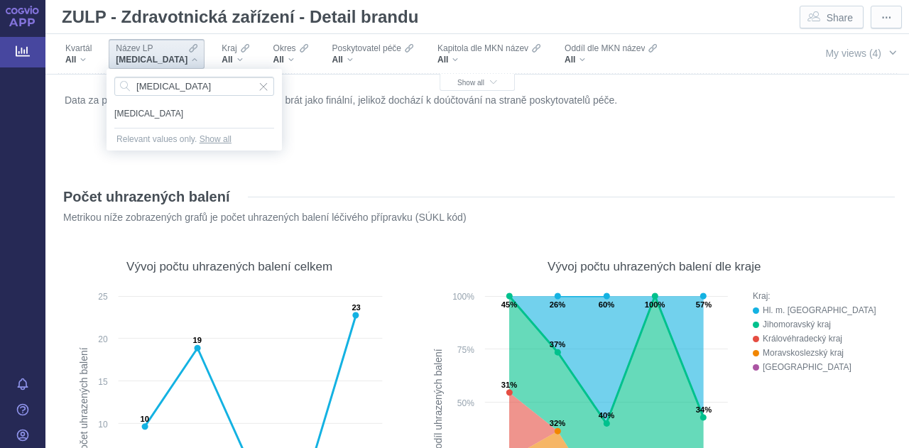
click at [154, 110] on span "[MEDICAL_DATA]" at bounding box center [194, 114] width 160 height 16
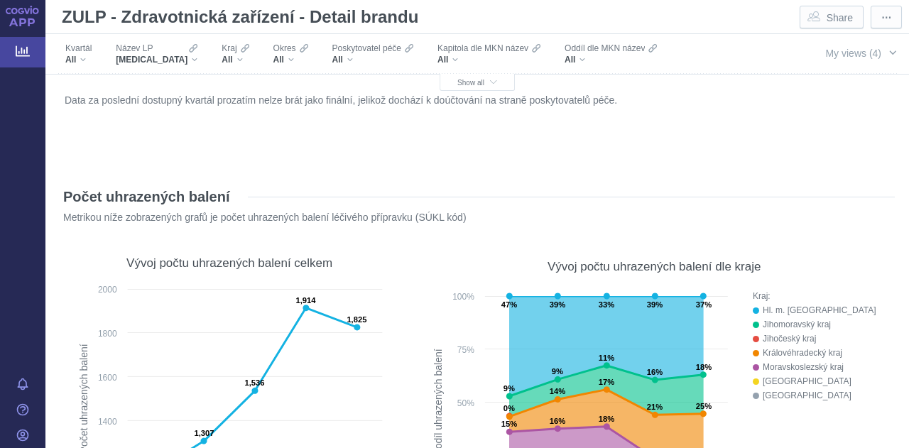
click at [171, 94] on div "All except C80, C83, D70 (3)" at bounding box center [118, 99] width 106 height 11
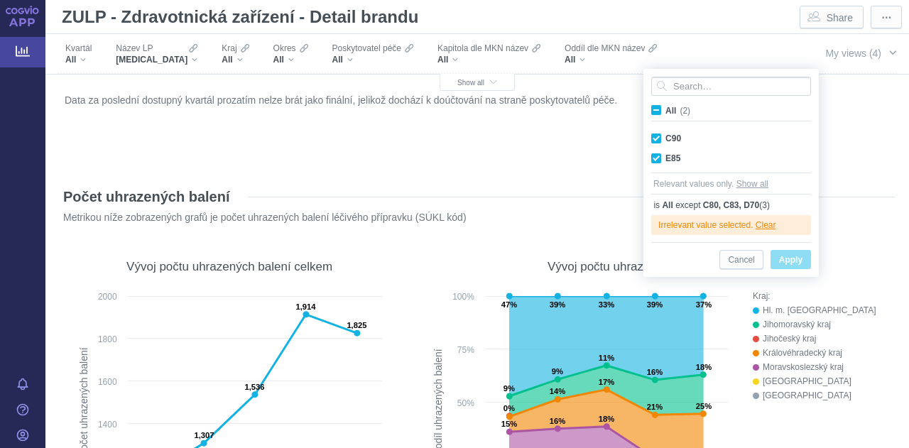
click at [666, 111] on span "All (2)" at bounding box center [678, 111] width 25 height 10
click at [666, 111] on input "All (2)" at bounding box center [670, 107] width 9 height 9
checkbox input "true"
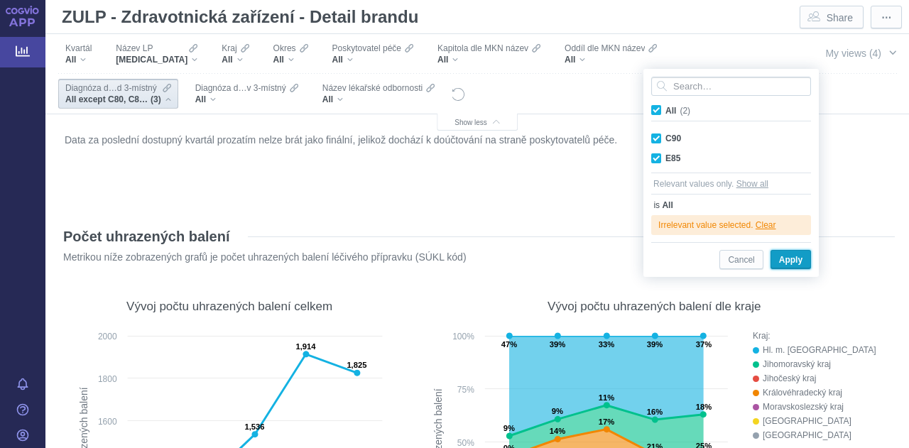
click at [800, 258] on span "Apply" at bounding box center [790, 260] width 23 height 18
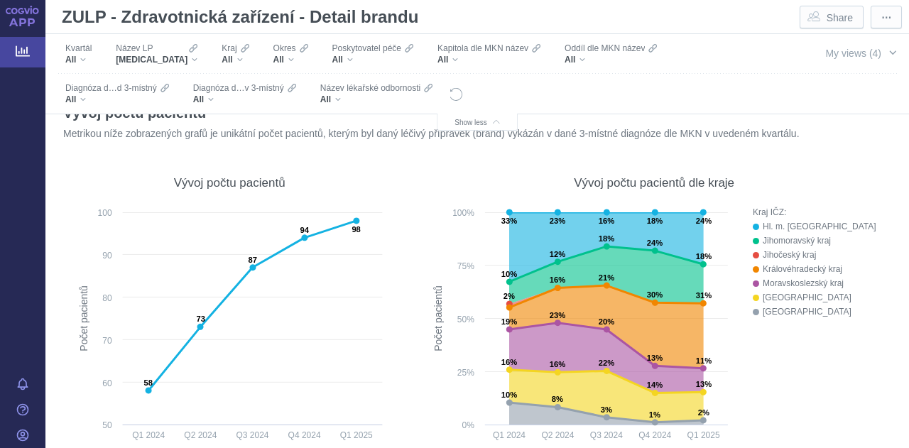
scroll to position [14135, 0]
